Goal: Download file/media

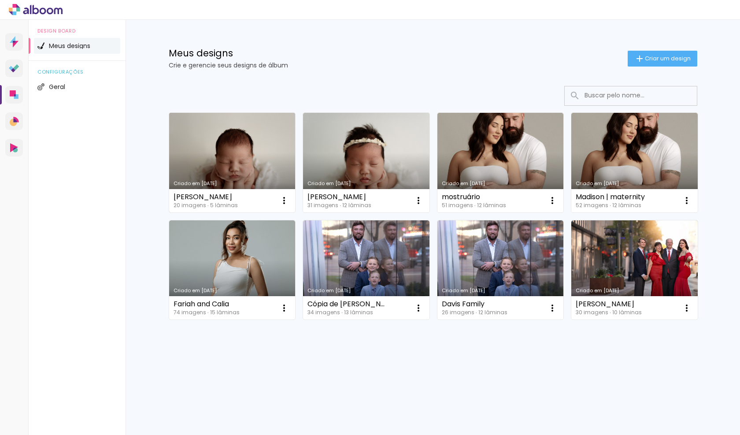
click at [234, 161] on link "Criado em [DATE]" at bounding box center [232, 163] width 127 height 100
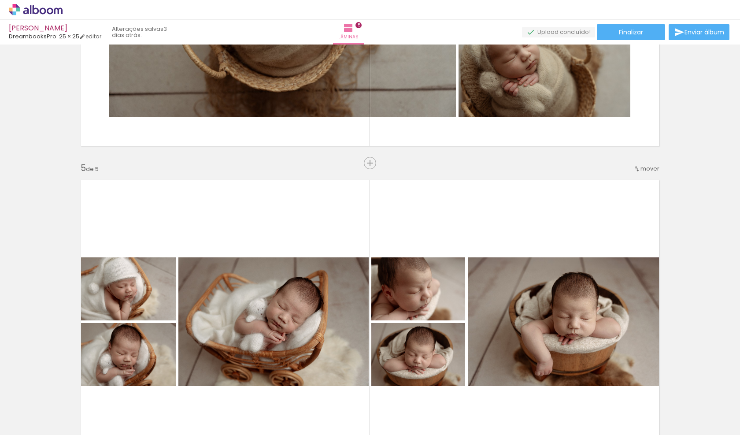
scroll to position [790, 0]
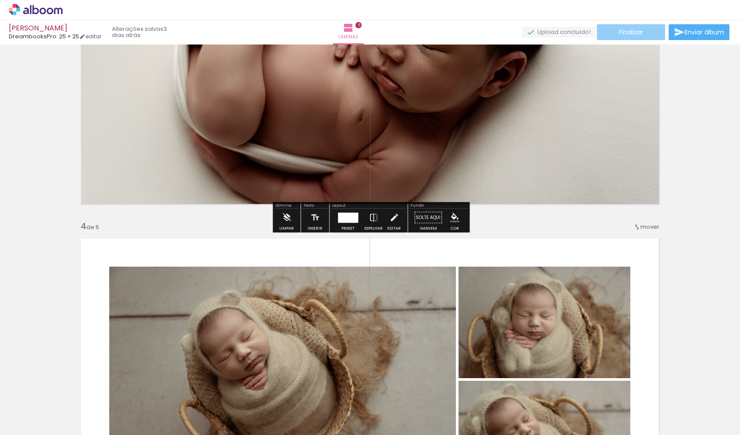
click at [630, 30] on span "Finalizar" at bounding box center [631, 32] width 24 height 6
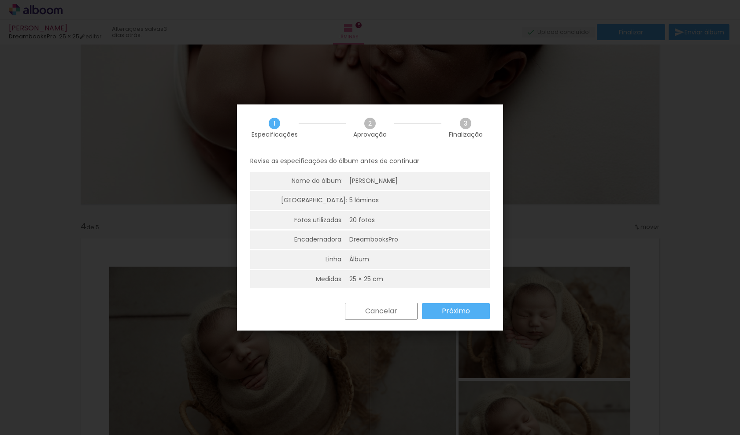
click at [0, 0] on slot "Próximo" at bounding box center [0, 0] width 0 height 0
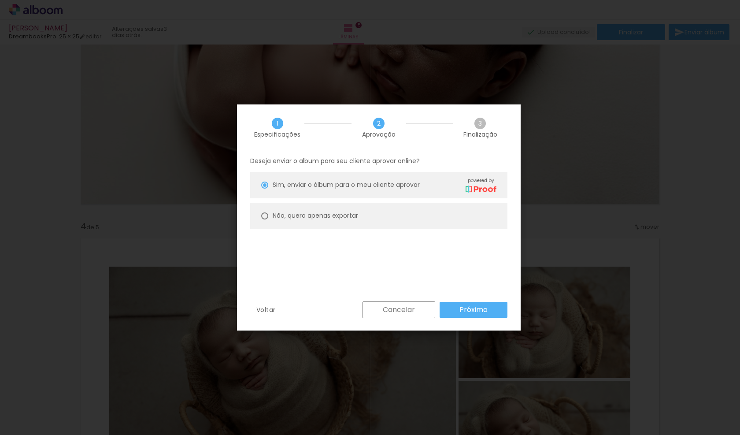
click at [266, 217] on div at bounding box center [264, 215] width 7 height 7
type paper-radio-button "on"
click at [0, 0] on slot "Próximo" at bounding box center [0, 0] width 0 height 0
type input "Alta, 300 DPI"
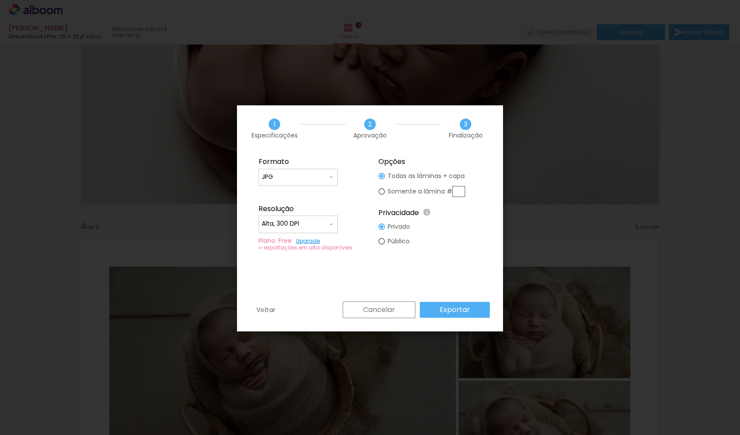
click at [476, 309] on paper-button "Exportar" at bounding box center [455, 310] width 70 height 16
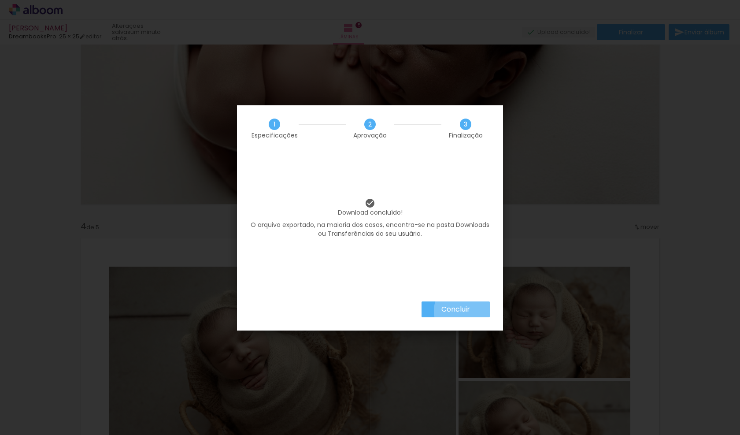
click at [0, 0] on slot "Concluir" at bounding box center [0, 0] width 0 height 0
